Goal: Task Accomplishment & Management: Use online tool/utility

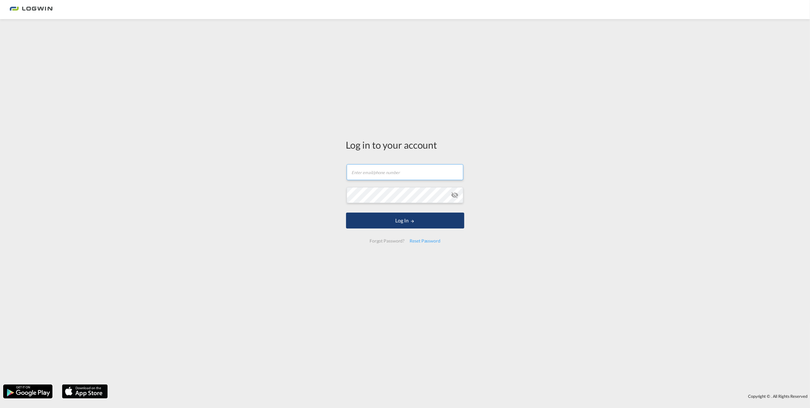
type input "[EMAIL_ADDRESS][PERSON_NAME][DOMAIN_NAME]"
click at [412, 220] on md-icon "LOGIN" at bounding box center [412, 221] width 4 height 4
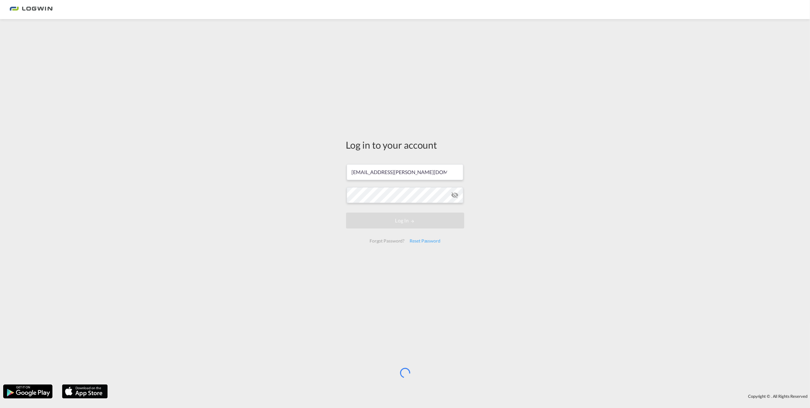
click at [523, 102] on div "Log in to your account [EMAIL_ADDRESS][PERSON_NAME][DOMAIN_NAME] Log In Forgot …" at bounding box center [405, 201] width 810 height 359
